Goal: Information Seeking & Learning: Learn about a topic

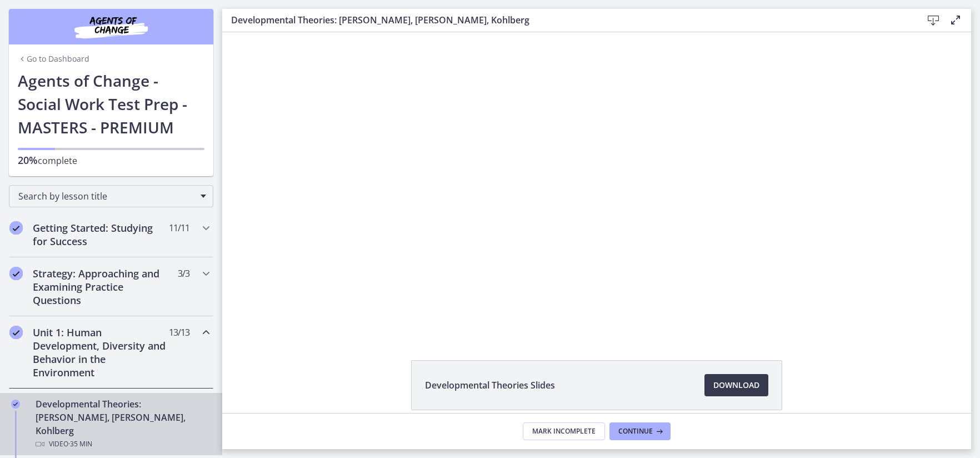
scroll to position [167, 0]
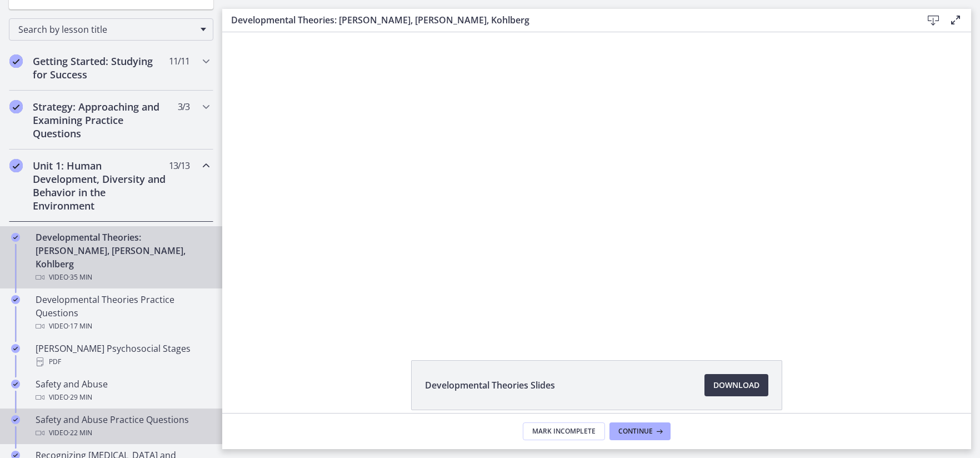
click at [105, 428] on link "Safety and Abuse Practice Questions Video · 22 min" at bounding box center [111, 426] width 222 height 36
click at [78, 255] on div "Developmental Theories: [PERSON_NAME], [PERSON_NAME], Kohlberg Video · 35 min" at bounding box center [122, 256] width 173 height 53
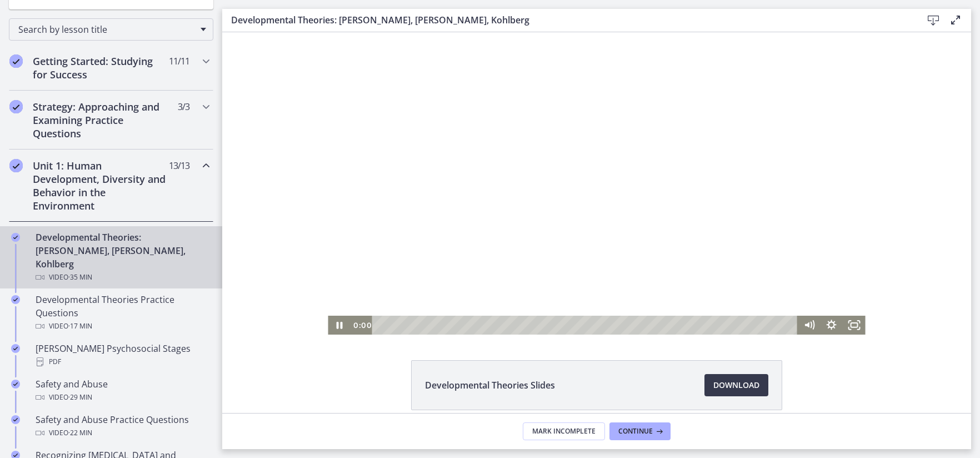
click at [472, 189] on div at bounding box center [596, 183] width 537 height 302
click at [517, 309] on div at bounding box center [596, 183] width 537 height 302
